Goal: Navigation & Orientation: Find specific page/section

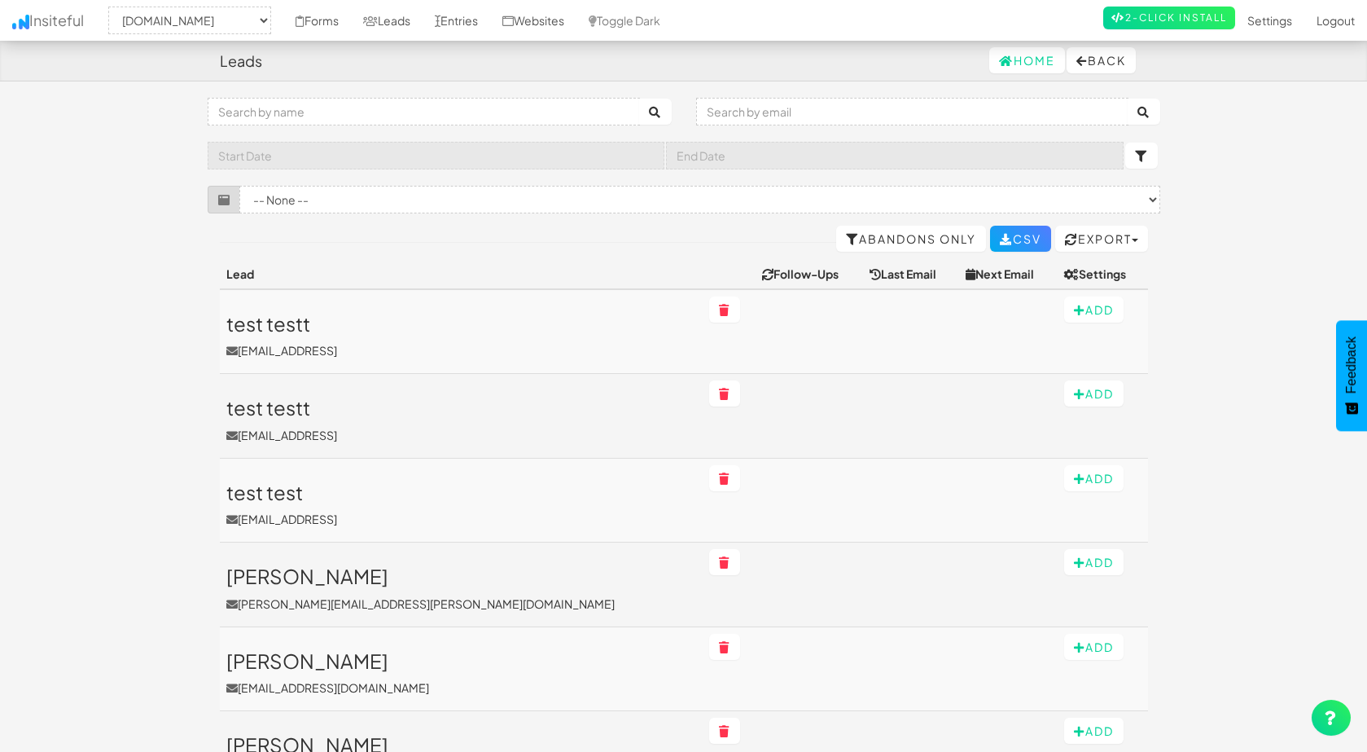
select select "2411"
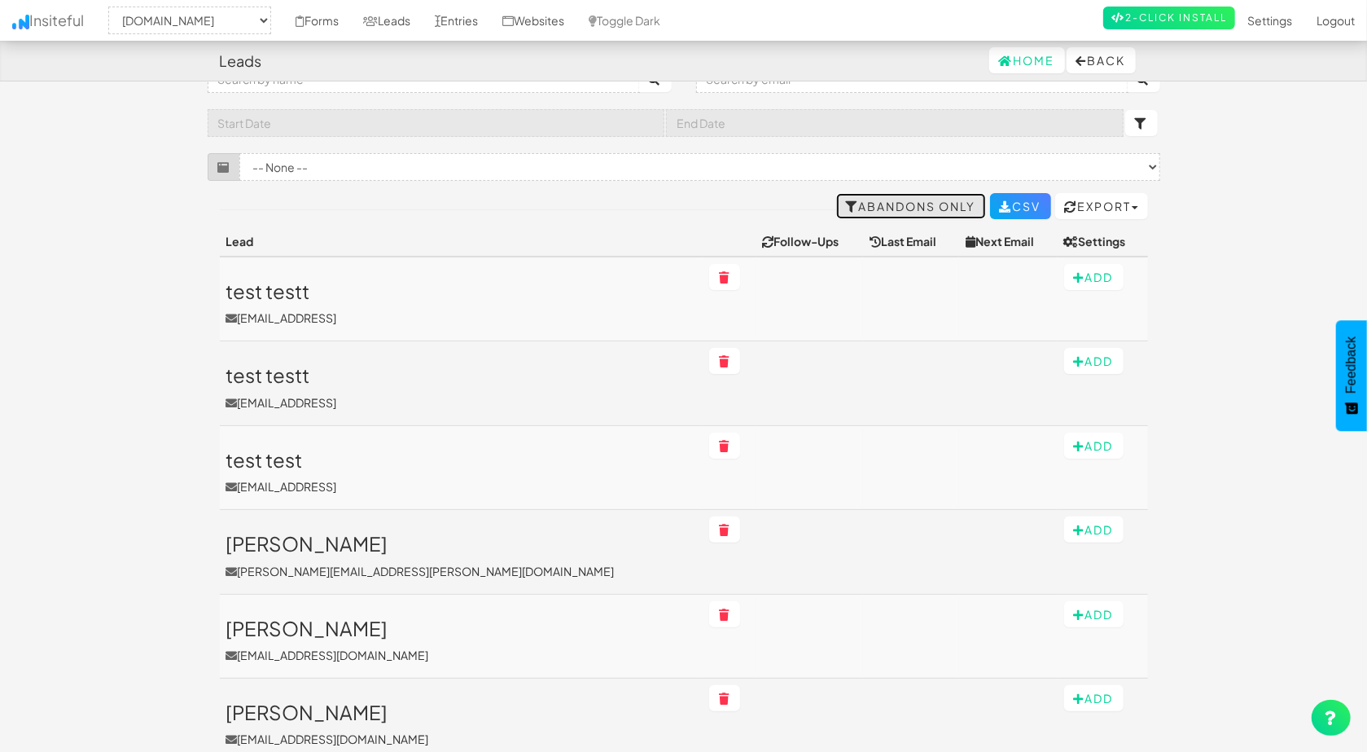
click at [836, 198] on link "Abandons Only" at bounding box center [911, 206] width 150 height 26
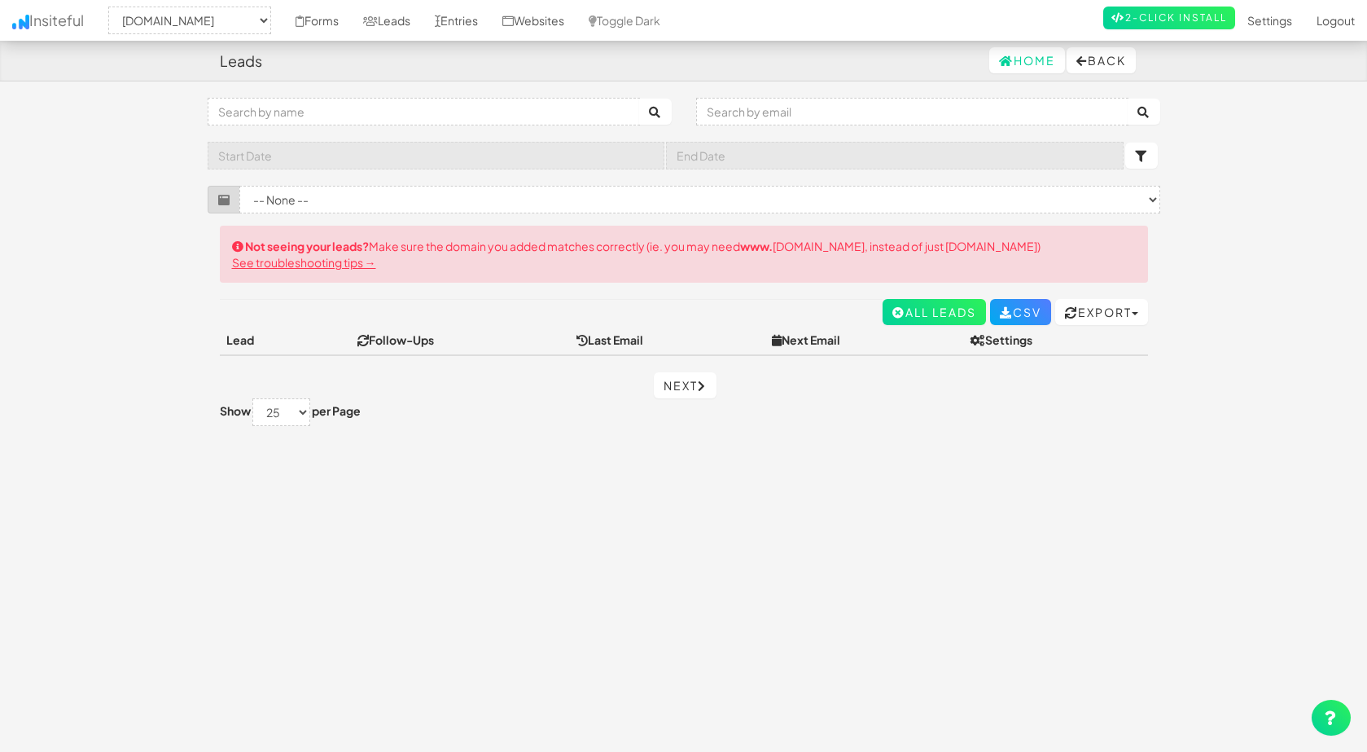
select select "2412"
click at [911, 318] on link "All Leads" at bounding box center [934, 312] width 103 height 26
select select "2412"
click at [526, 102] on input "text" at bounding box center [424, 112] width 432 height 28
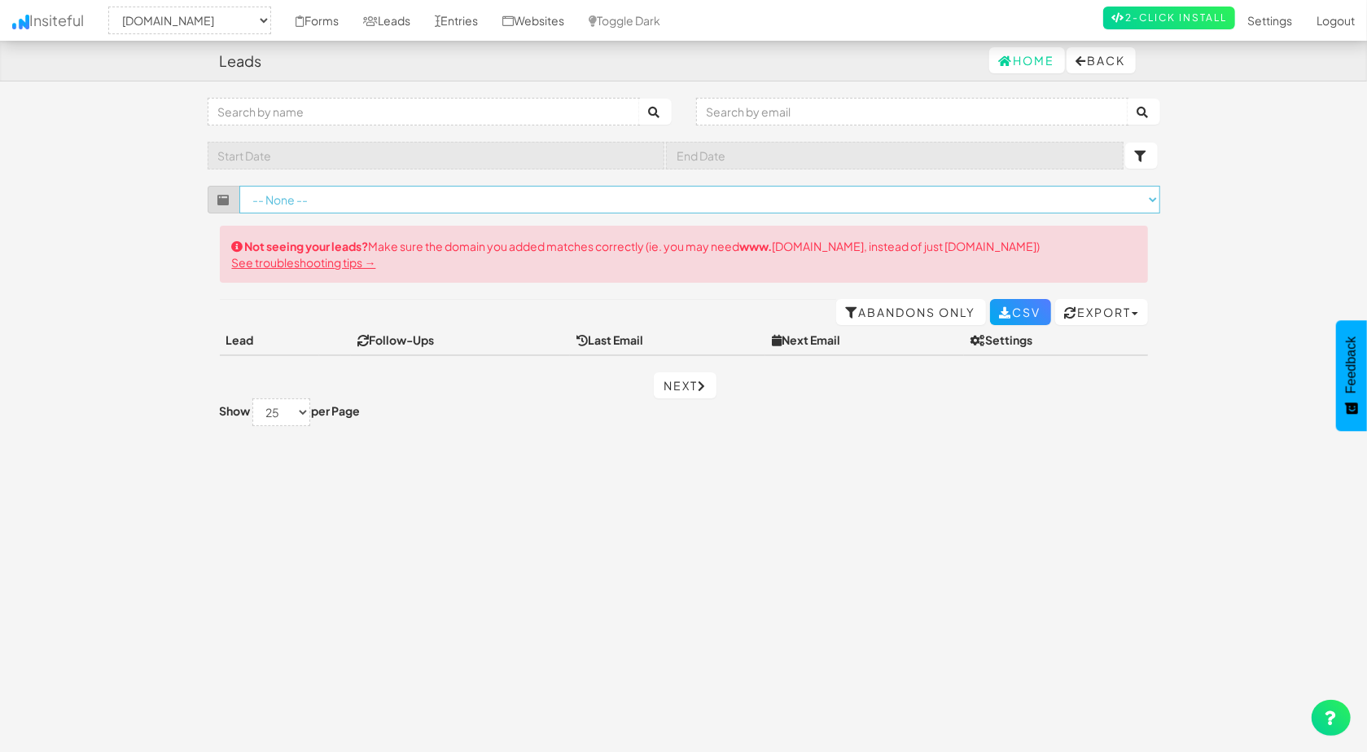
click at [528, 208] on select "-- None --" at bounding box center [699, 200] width 921 height 28
click at [528, 201] on select "-- None --" at bounding box center [699, 200] width 921 height 28
click at [324, 30] on link "Forms" at bounding box center [317, 20] width 68 height 41
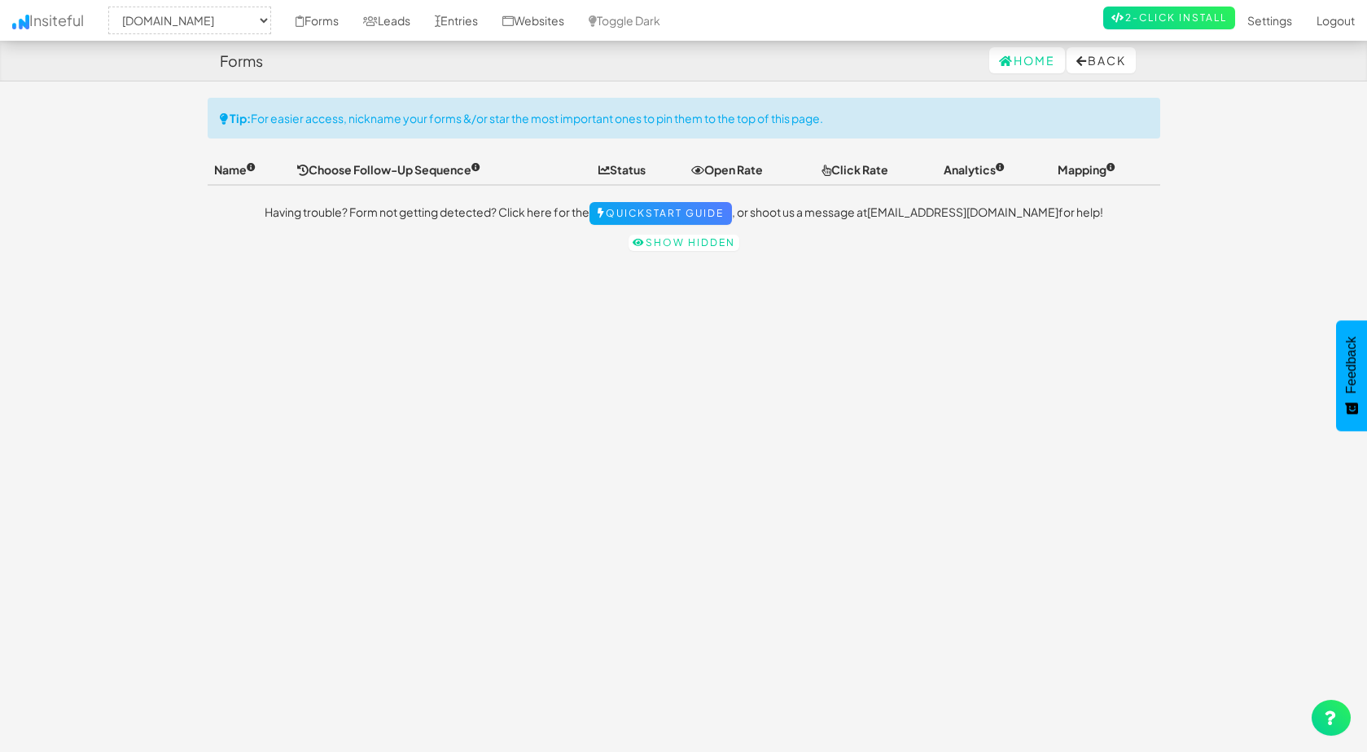
select select "2412"
click at [398, 22] on link "Leads" at bounding box center [387, 20] width 72 height 41
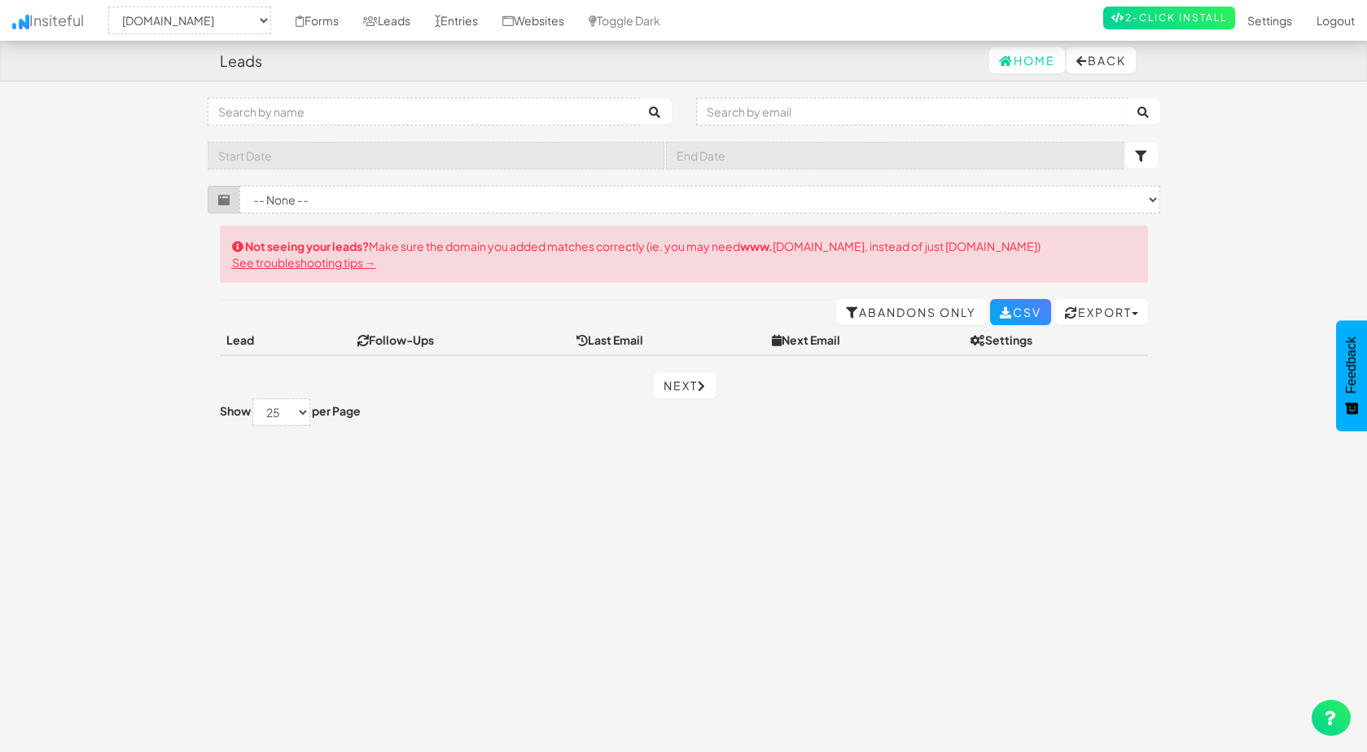
select select "2412"
click at [317, 19] on link "Forms" at bounding box center [317, 20] width 68 height 41
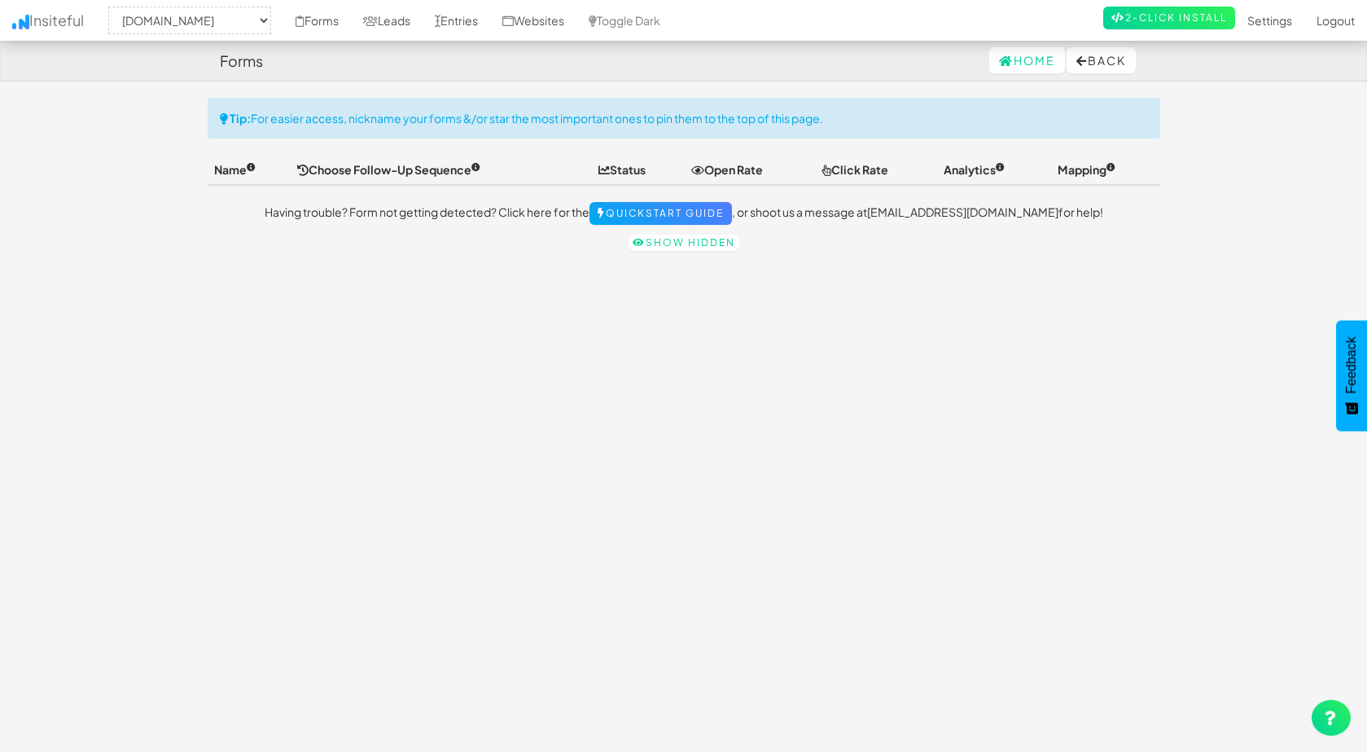
select select "2412"
click at [577, 14] on link "Websites" at bounding box center [533, 20] width 86 height 41
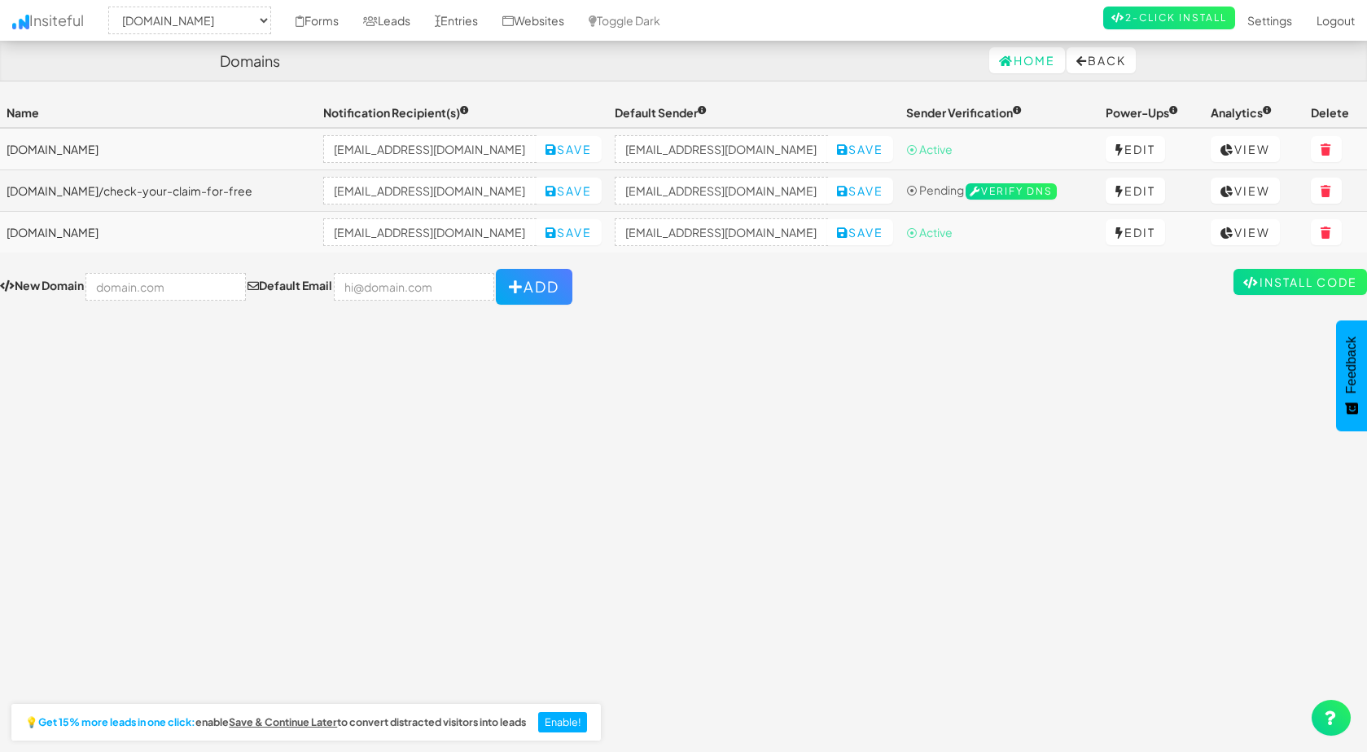
select select "2412"
click at [327, 20] on link "Forms" at bounding box center [317, 20] width 68 height 41
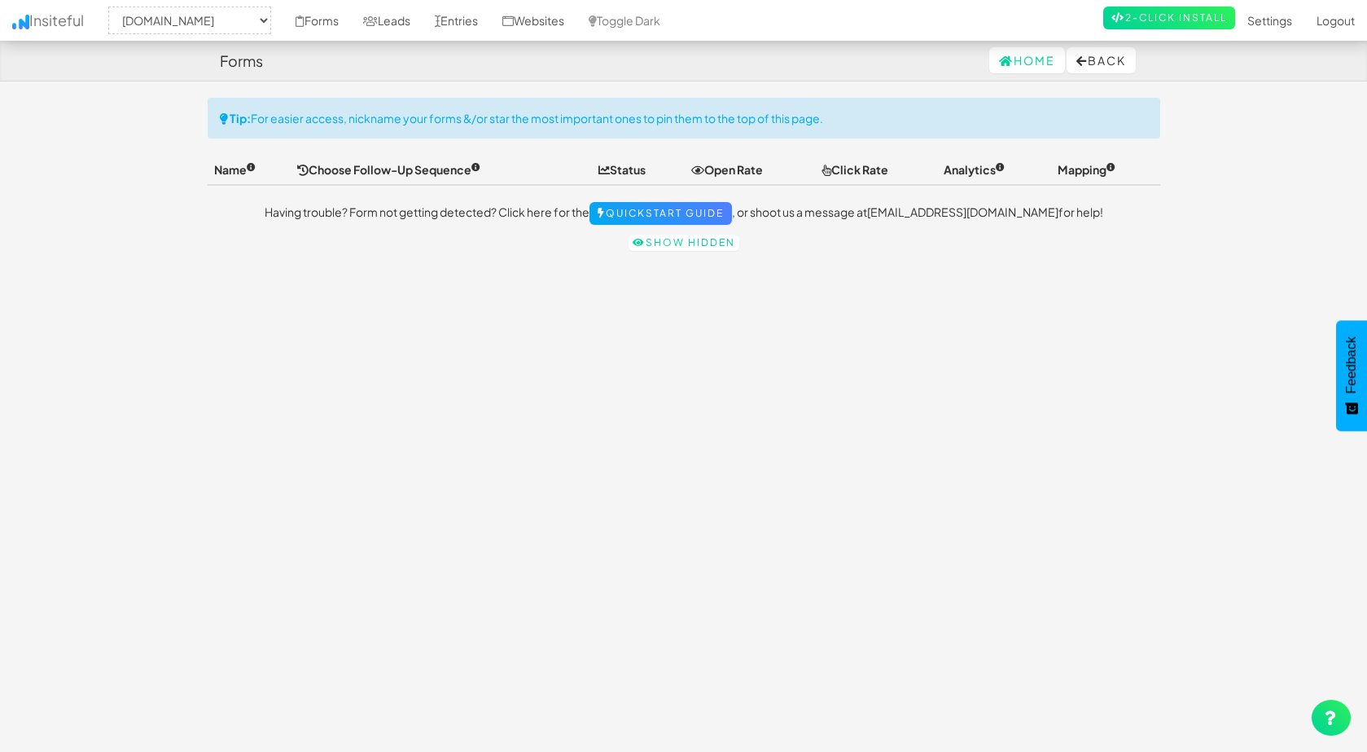
select select "2412"
click at [634, 239] on icon at bounding box center [639, 243] width 13 height 10
select select "2412"
click at [408, 22] on link "Leads" at bounding box center [387, 20] width 72 height 41
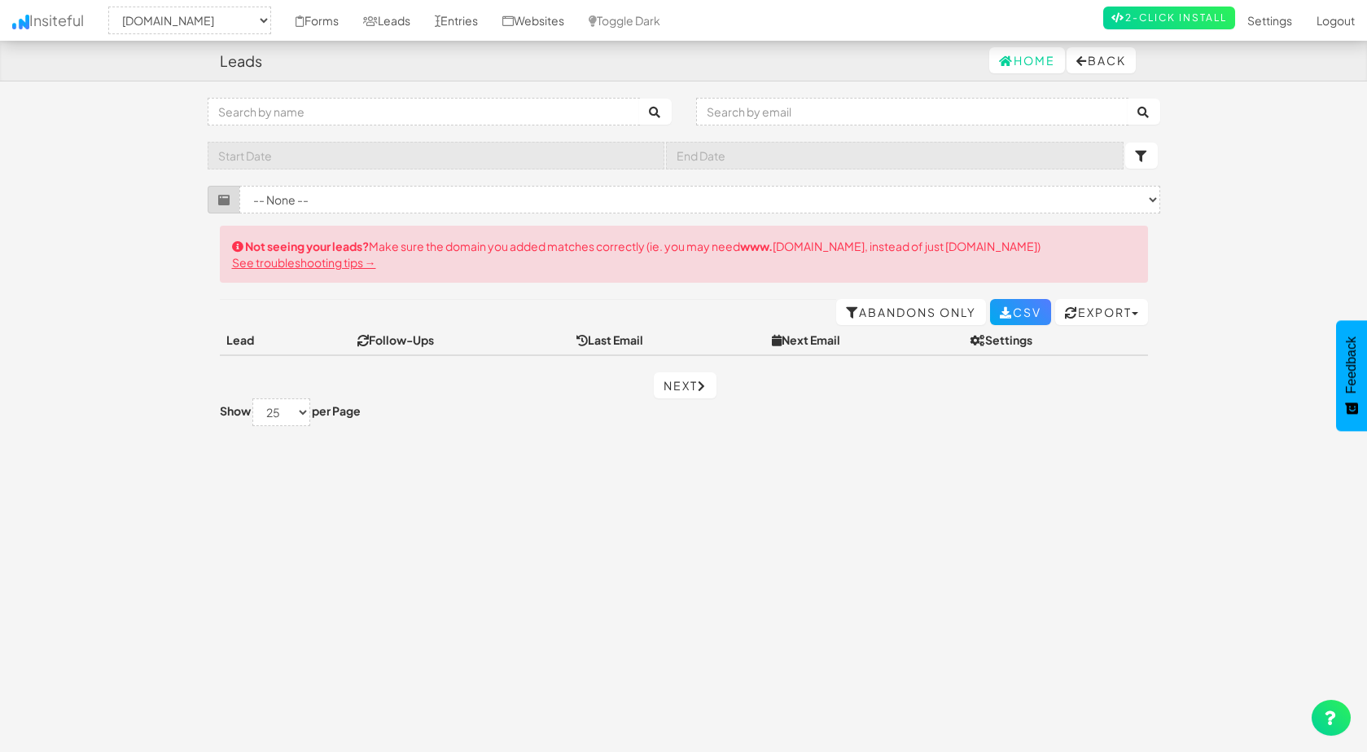
select select "2412"
click at [481, 19] on link "Entries" at bounding box center [457, 20] width 68 height 41
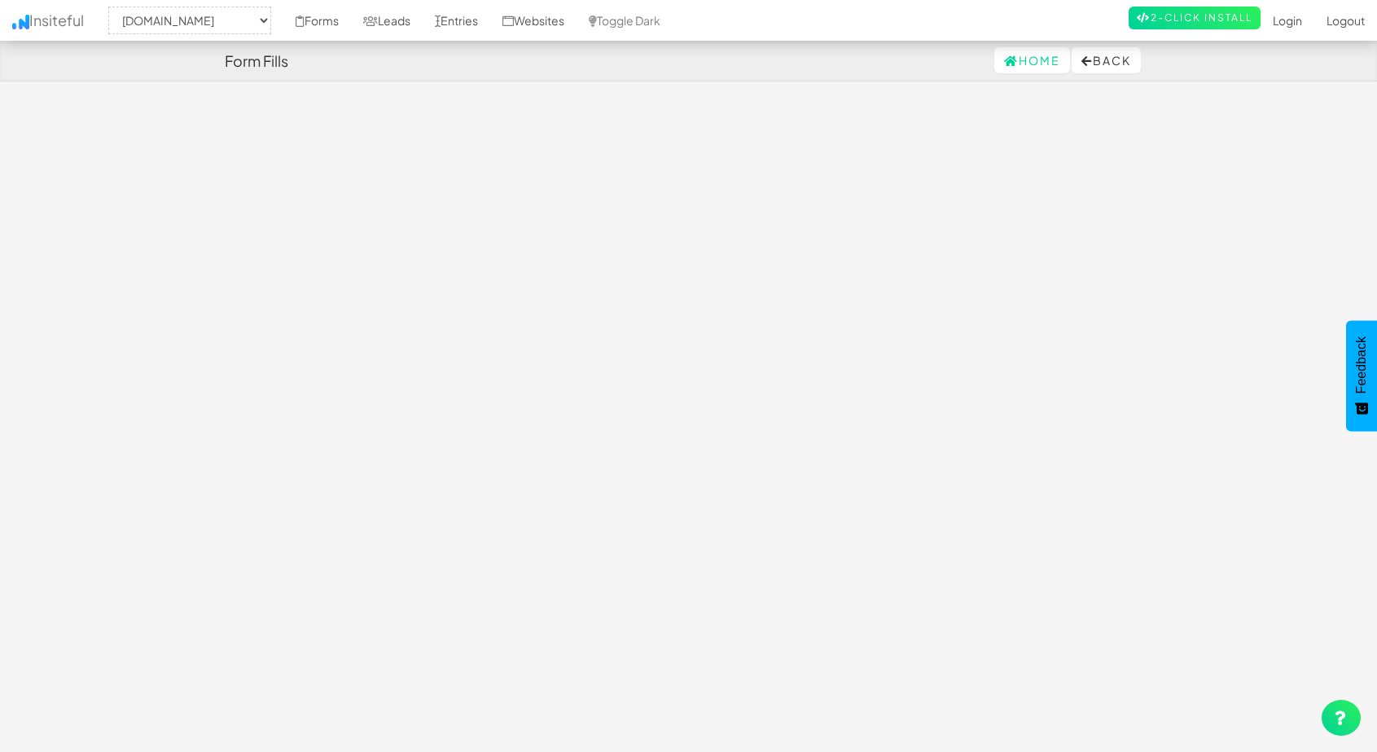
select select "2412"
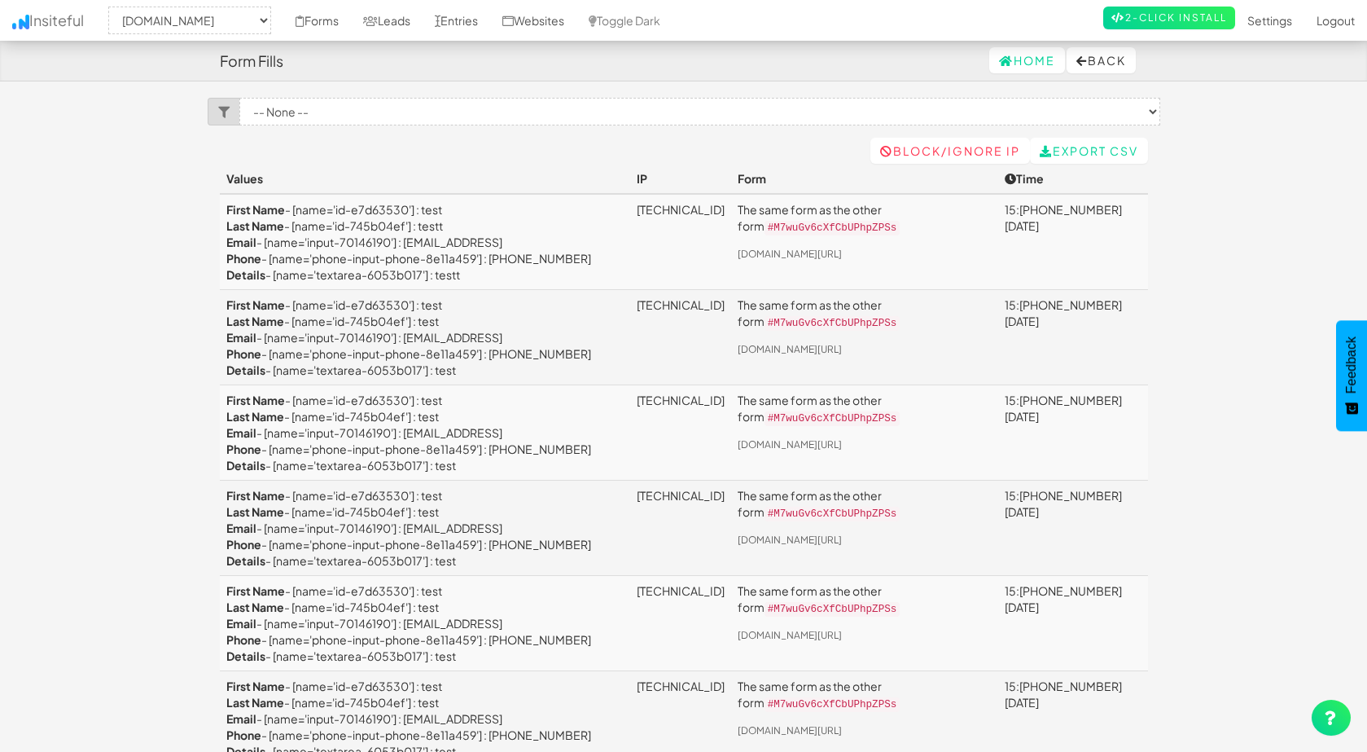
select select "2411"
click at [388, 15] on link "Leads" at bounding box center [387, 20] width 72 height 41
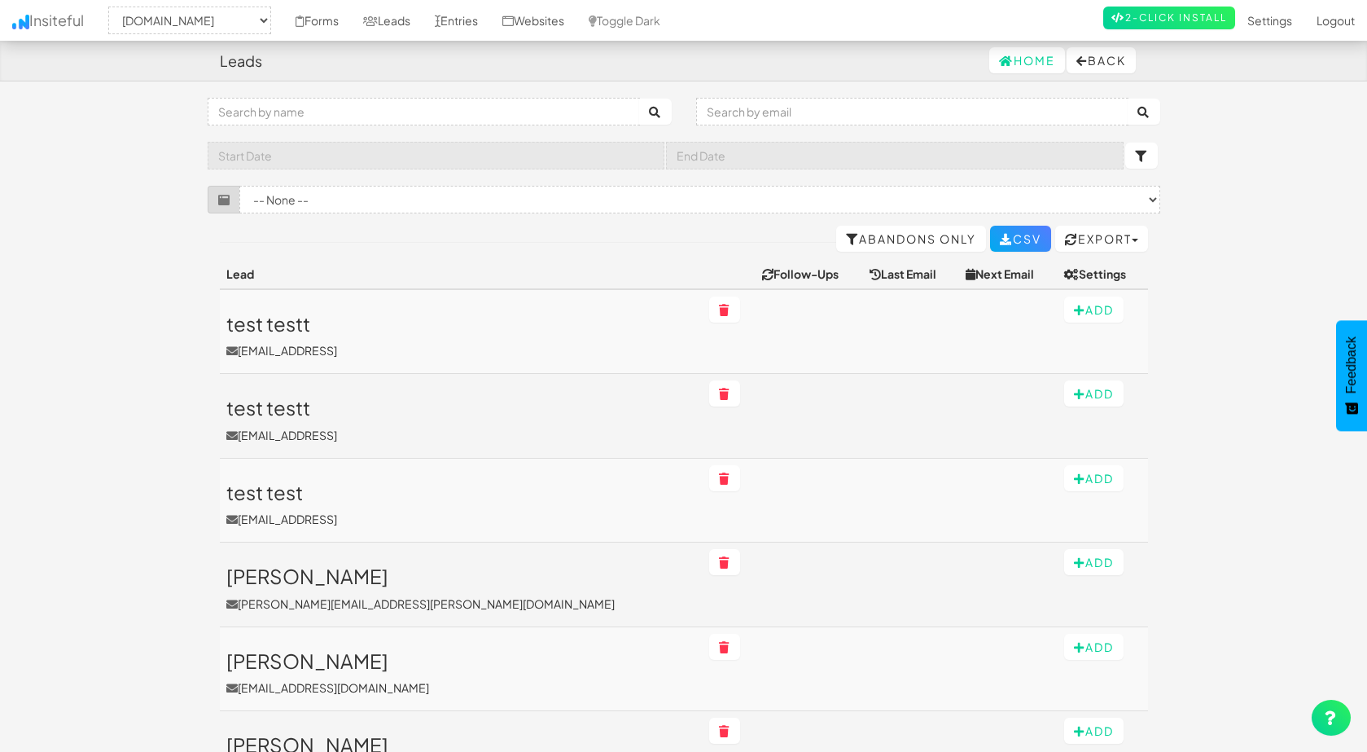
select select "2411"
click at [318, 27] on link "Forms" at bounding box center [317, 20] width 68 height 41
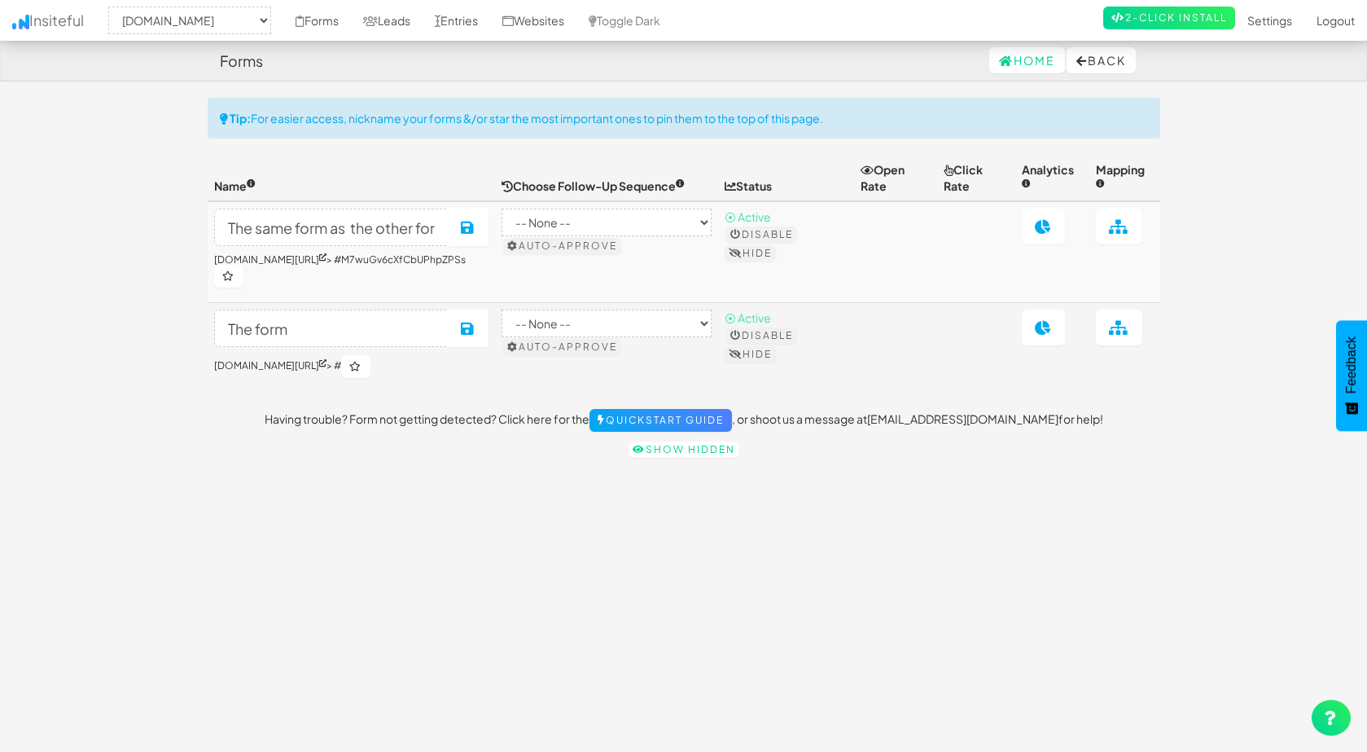
select select "2411"
click at [466, 15] on link "Entries" at bounding box center [457, 20] width 68 height 41
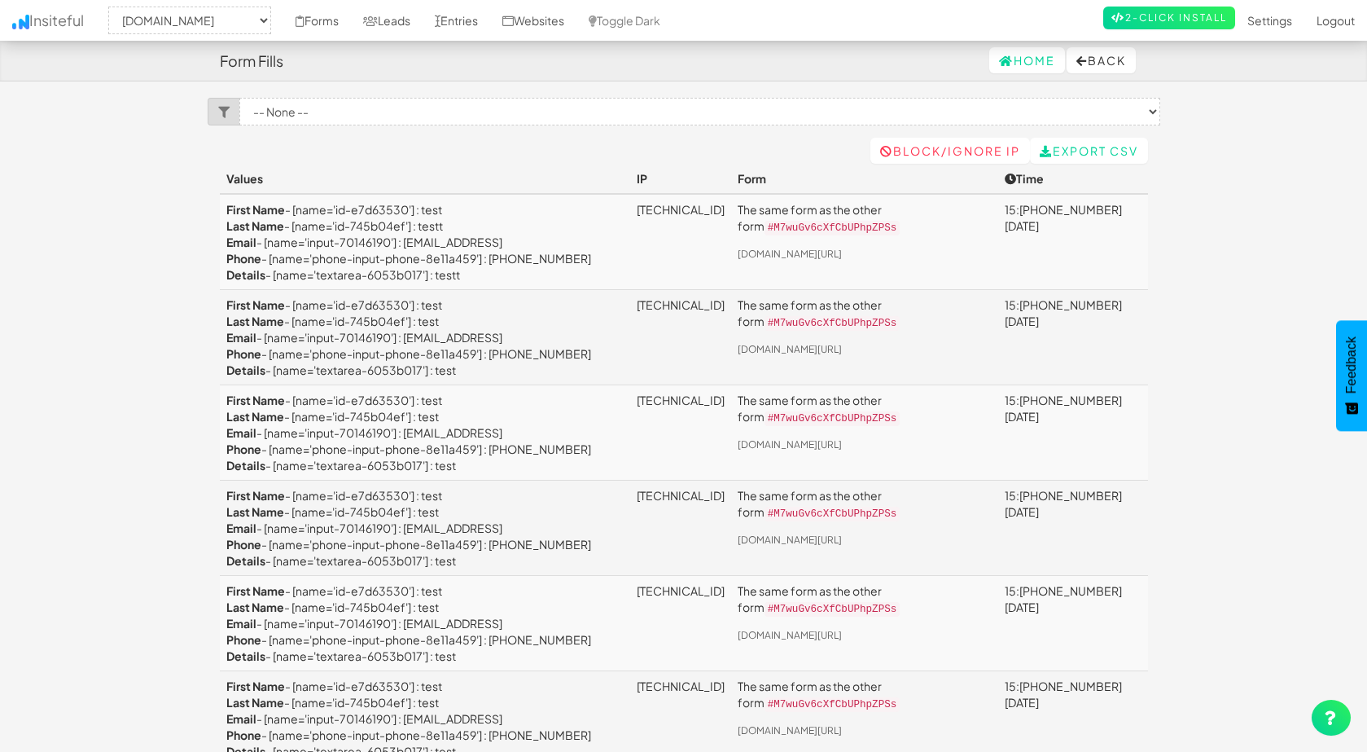
select select "2411"
click at [419, 20] on link "Leads" at bounding box center [387, 20] width 72 height 41
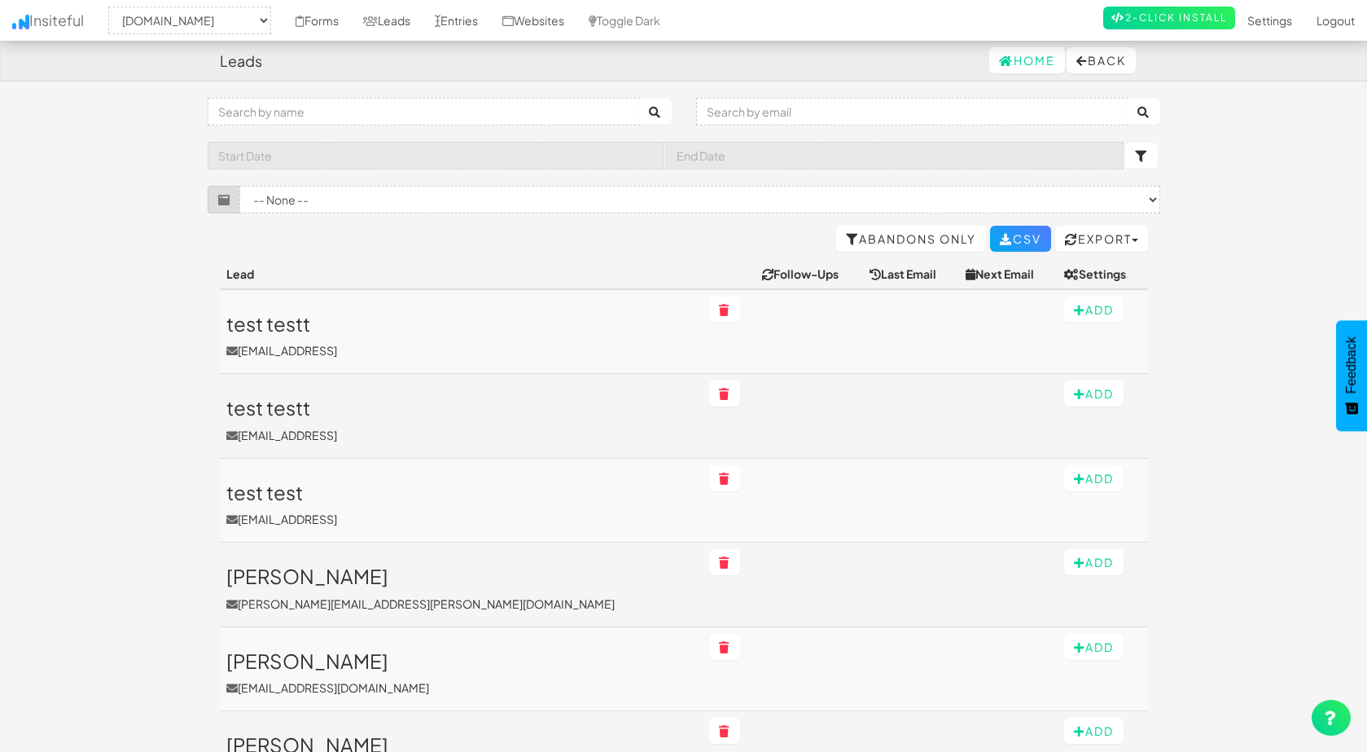
select select "2411"
click at [907, 229] on link "Abandons Only" at bounding box center [911, 239] width 150 height 26
select select "2411"
click at [893, 240] on icon at bounding box center [899, 239] width 13 height 11
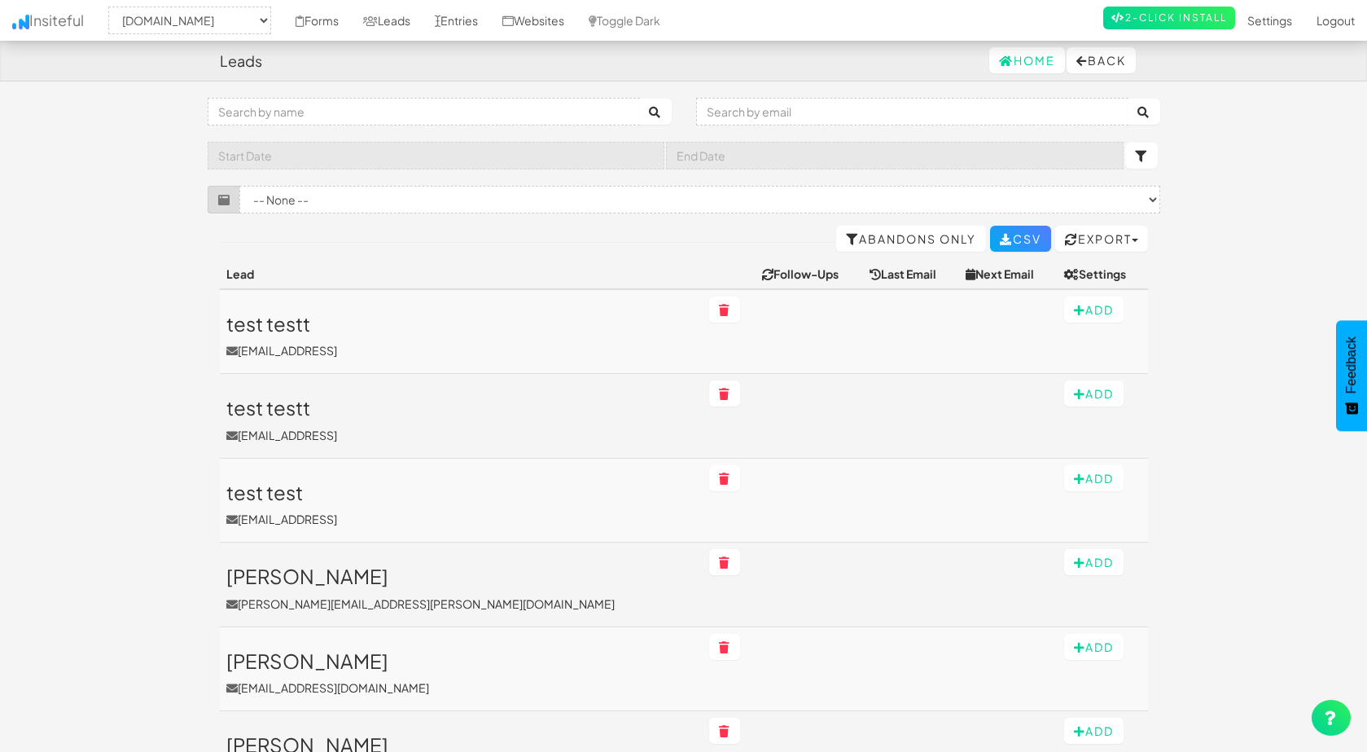
select select "2411"
